Goal: Transaction & Acquisition: Purchase product/service

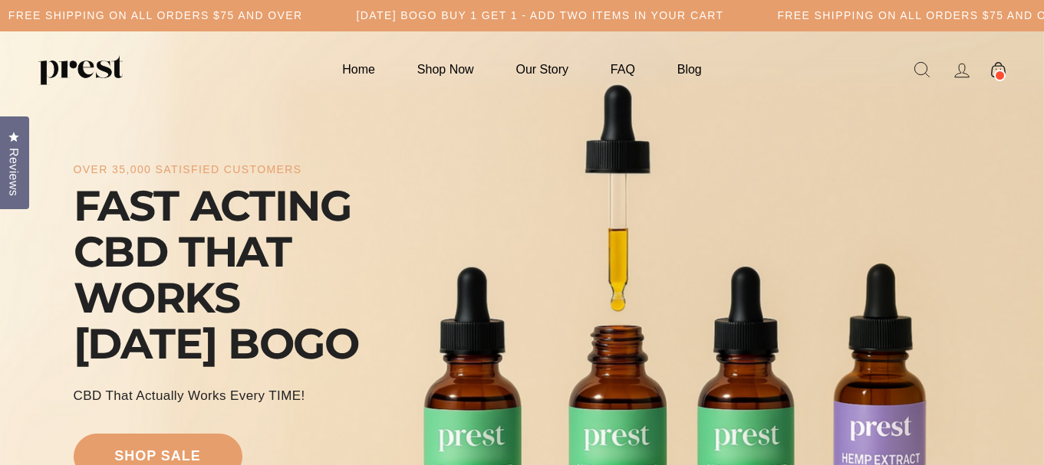
click at [620, 21] on h5 "[DATE] BOGO BUY 1 GET 1 - ADD TWO ITEMS IN YOUR CART" at bounding box center [540, 15] width 367 height 13
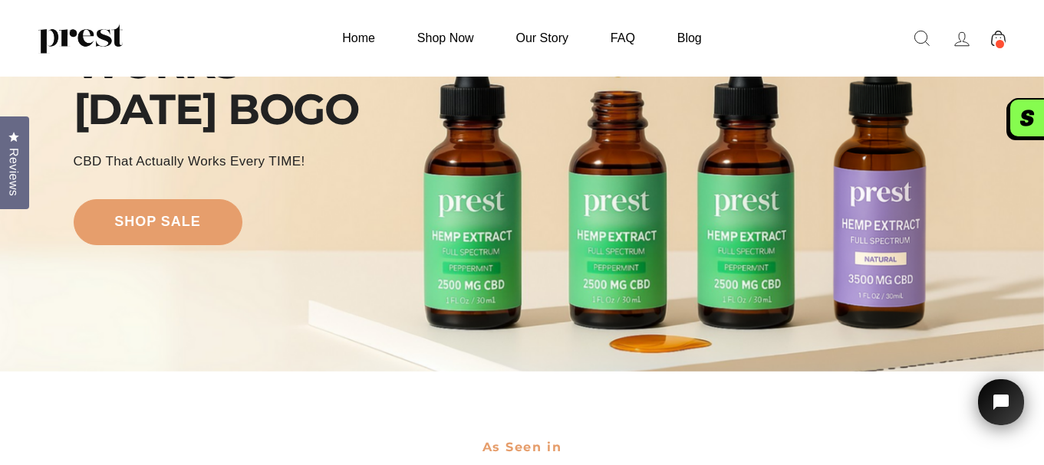
scroll to position [383, 0]
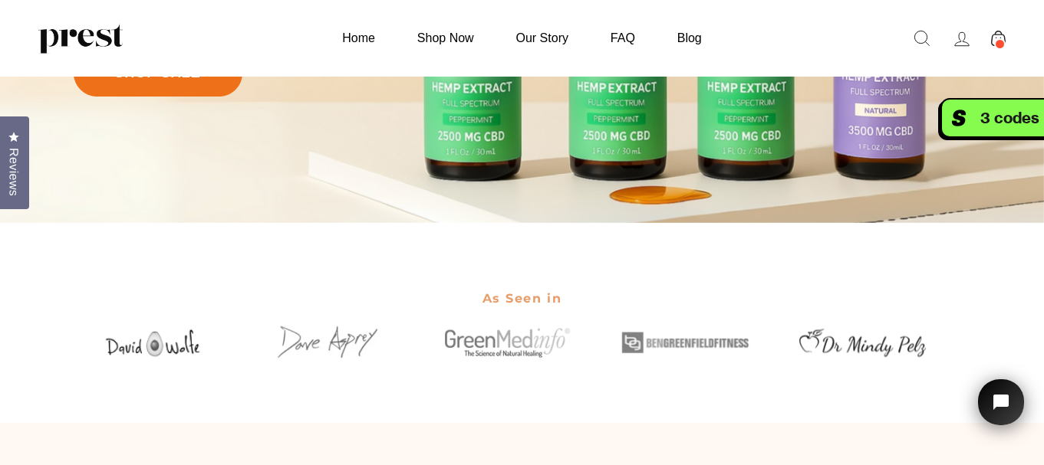
click at [156, 91] on link "shop sale" at bounding box center [158, 74] width 169 height 46
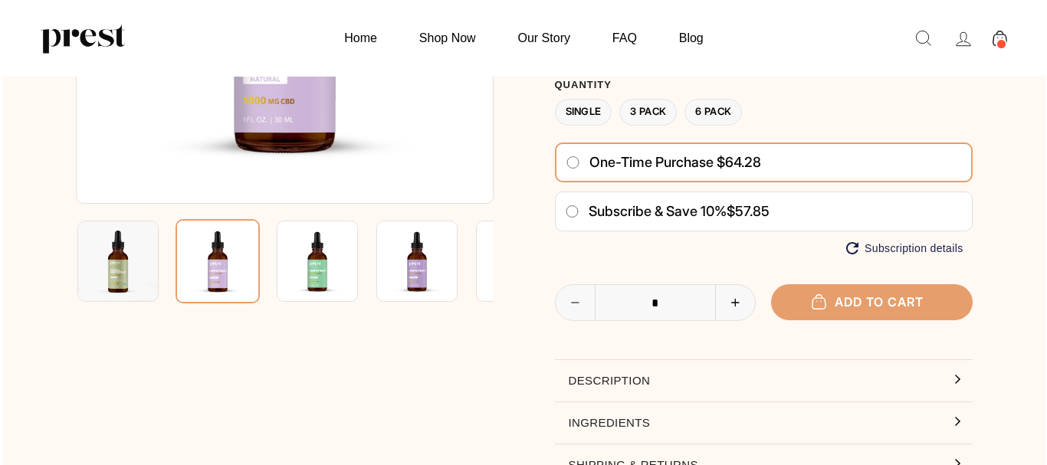
scroll to position [307, 0]
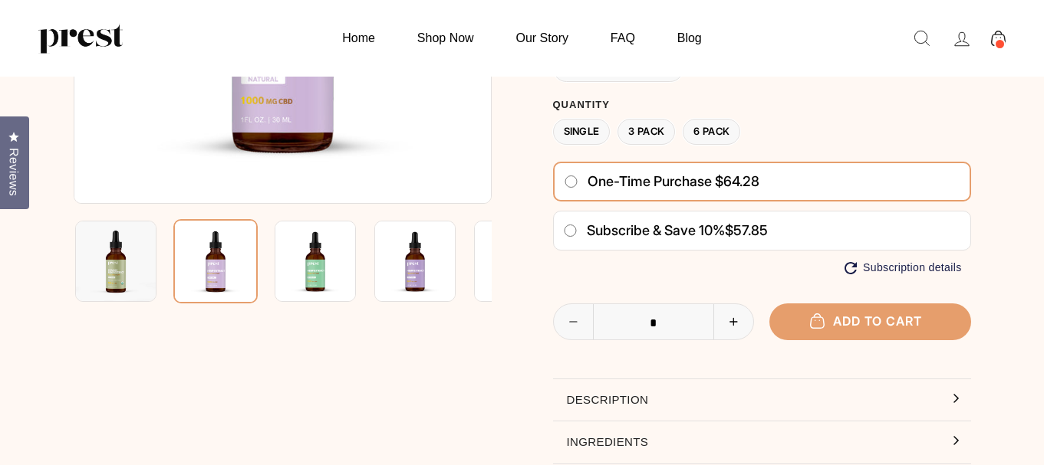
click at [734, 315] on button "+" at bounding box center [733, 321] width 40 height 35
type input "*"
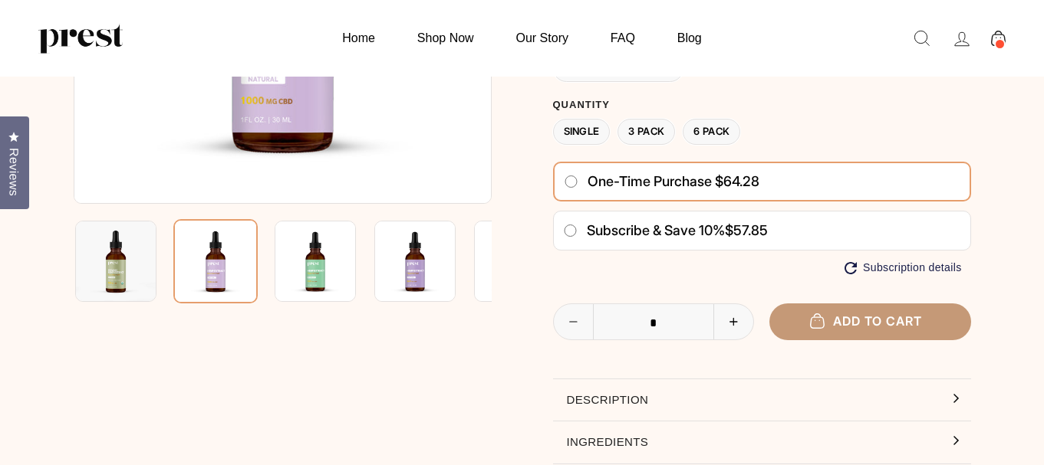
click at [845, 314] on button "Add to cart" at bounding box center [870, 322] width 202 height 36
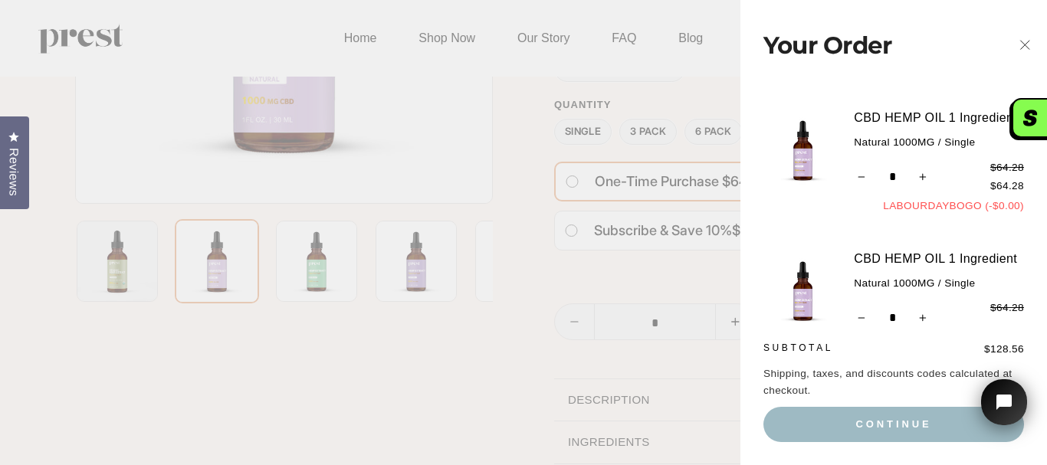
scroll to position [0, 0]
